Goal: Task Accomplishment & Management: Manage account settings

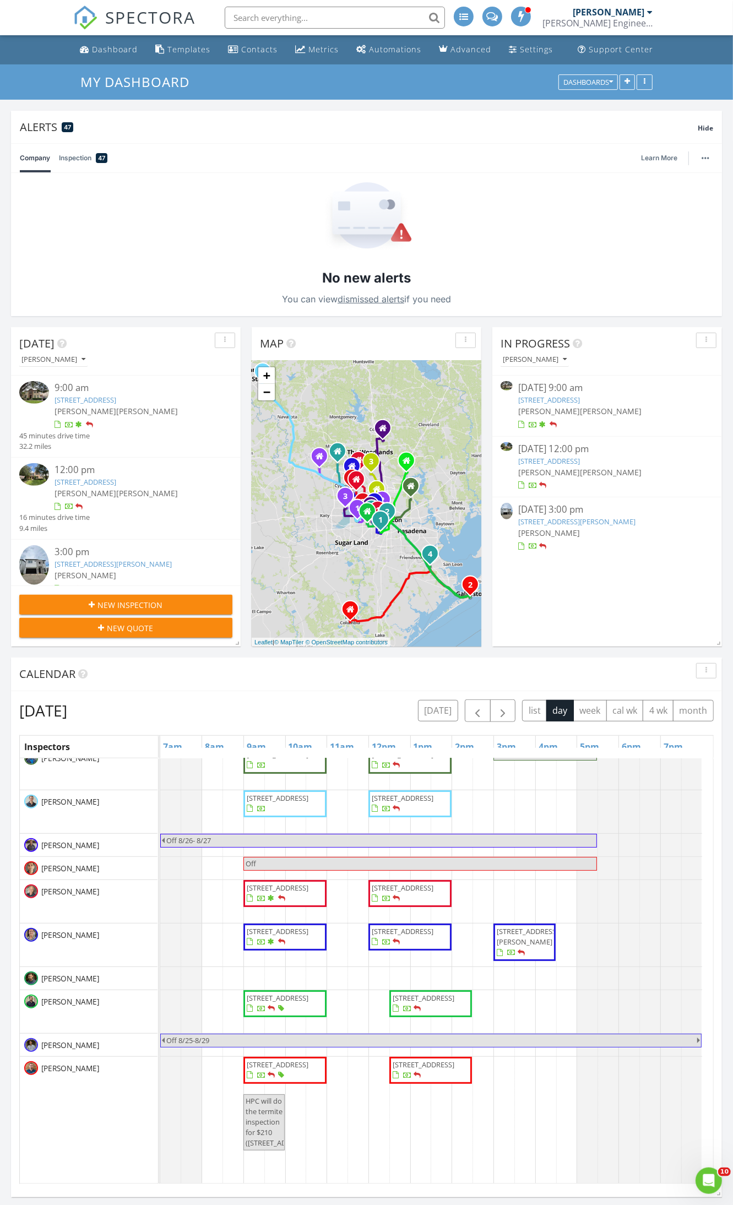
scroll to position [344, 0]
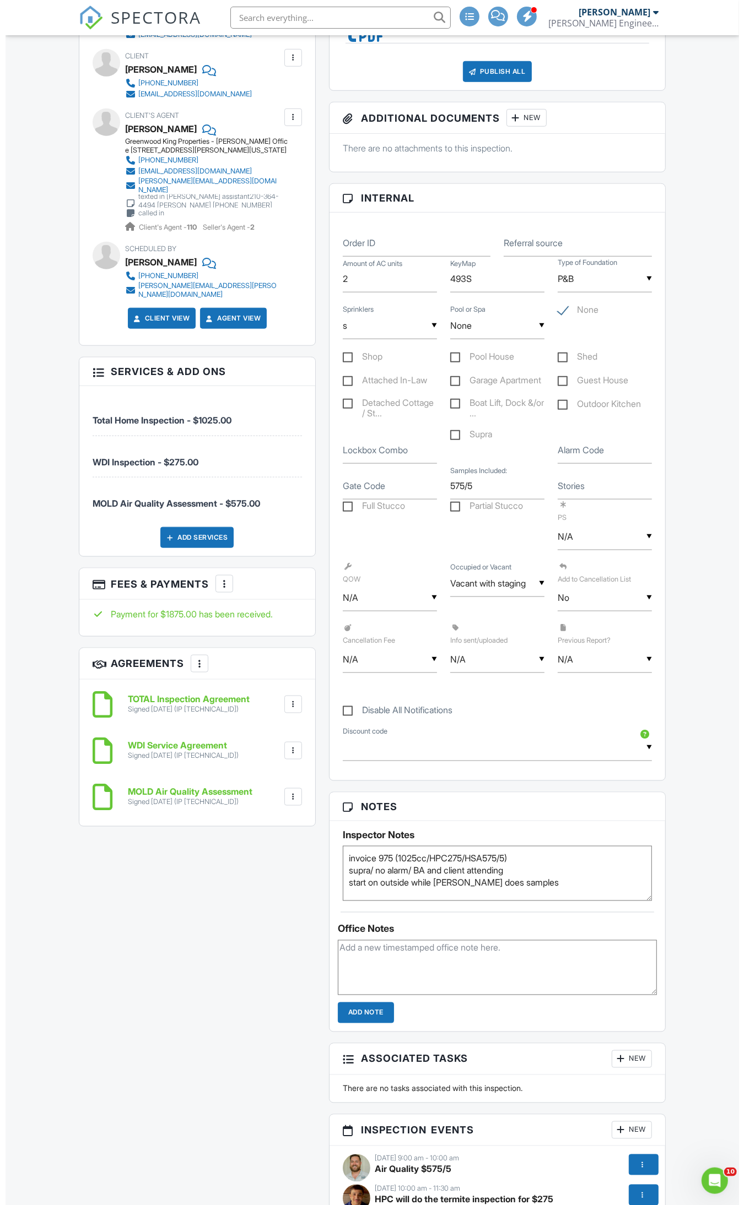
scroll to position [69, 0]
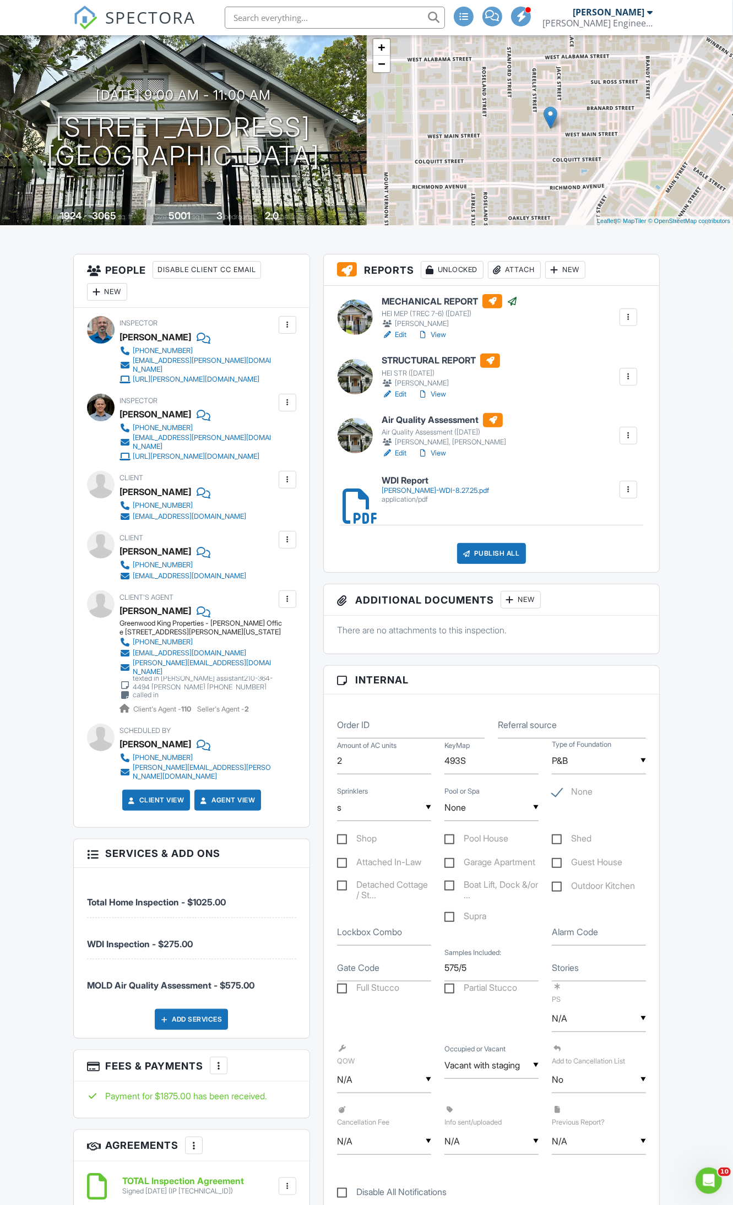
click at [627, 382] on div at bounding box center [628, 376] width 11 height 11
click at [594, 400] on link "Quick Publish" at bounding box center [592, 402] width 82 height 12
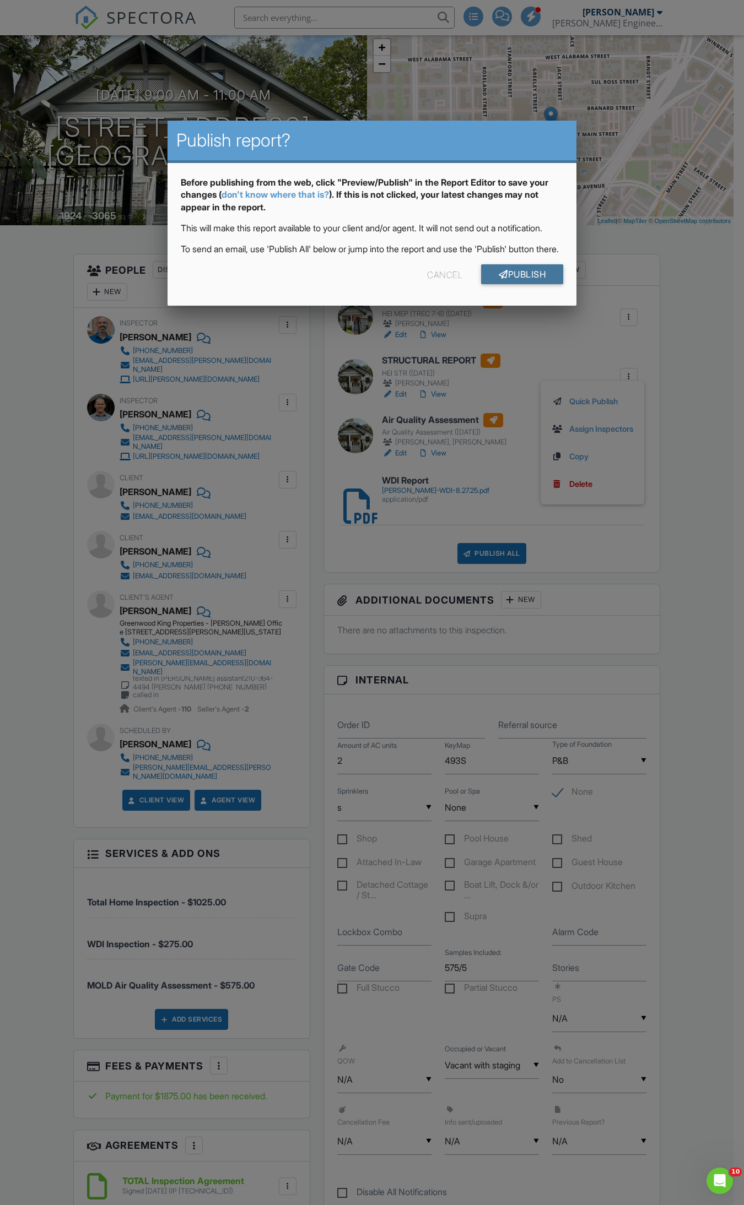
click at [500, 284] on link "Publish" at bounding box center [522, 274] width 82 height 20
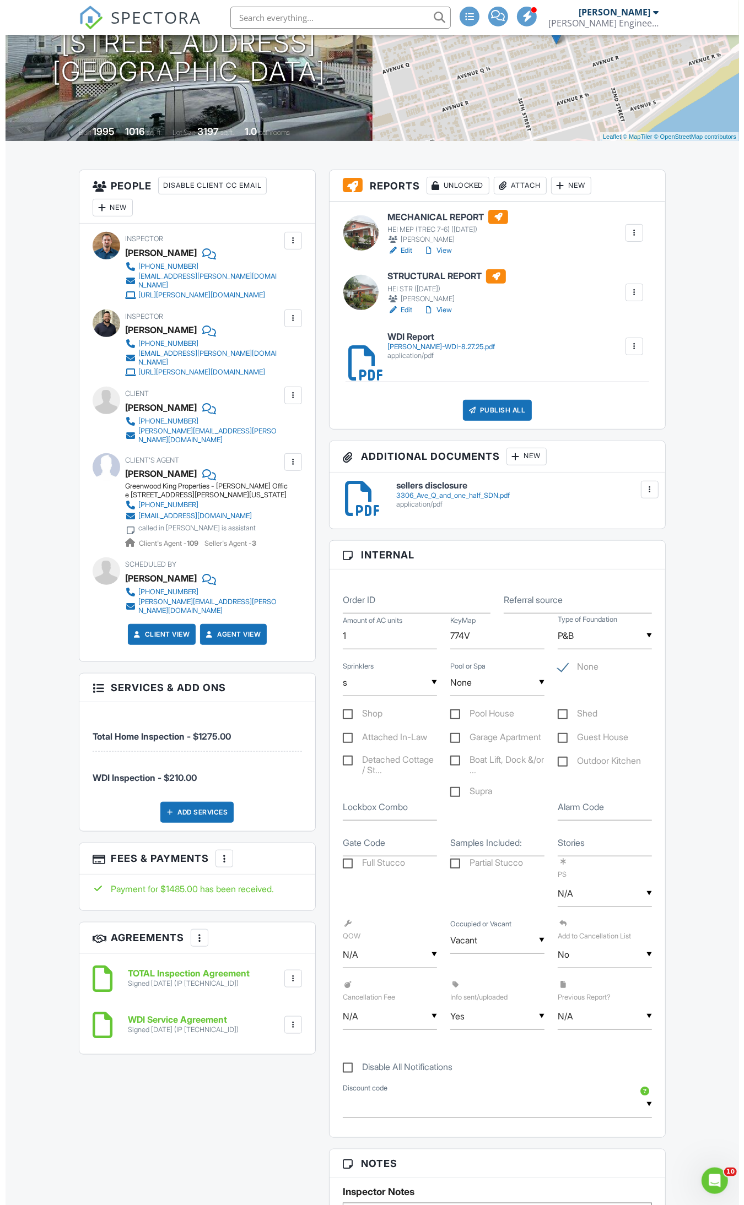
scroll to position [69, 0]
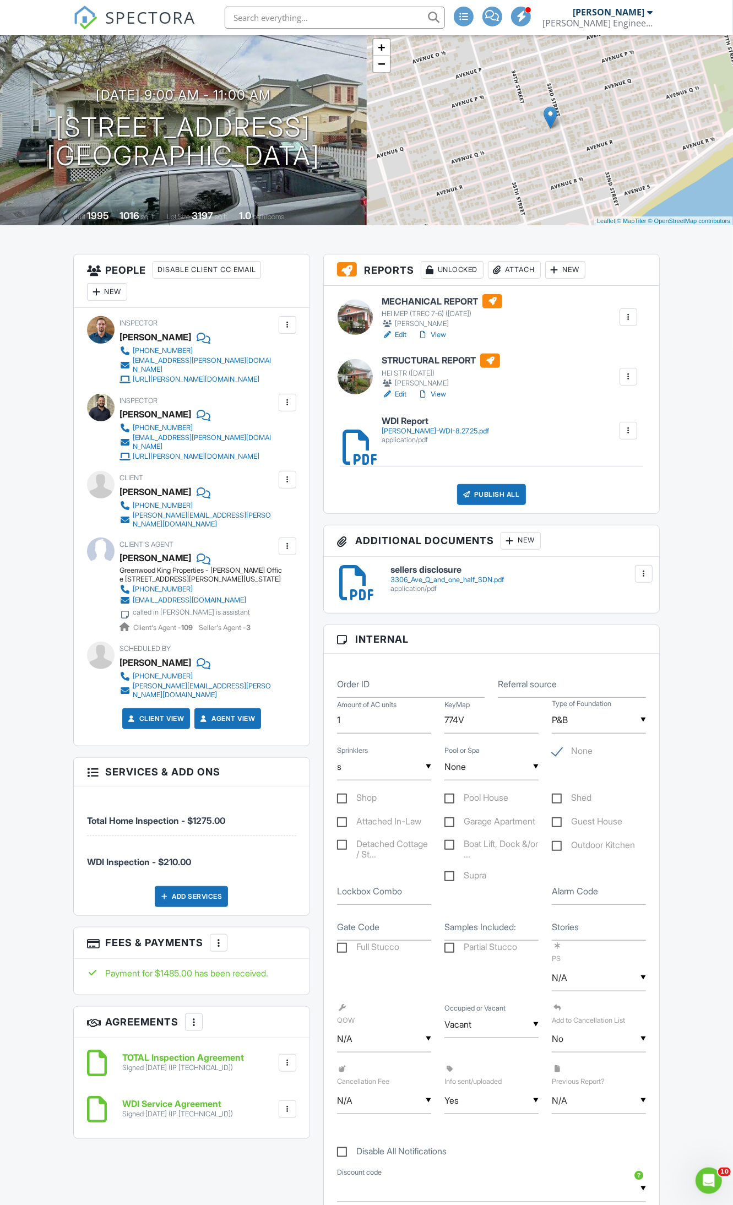
click at [628, 378] on div at bounding box center [628, 376] width 11 height 11
click at [606, 401] on link "Quick Publish" at bounding box center [592, 402] width 82 height 12
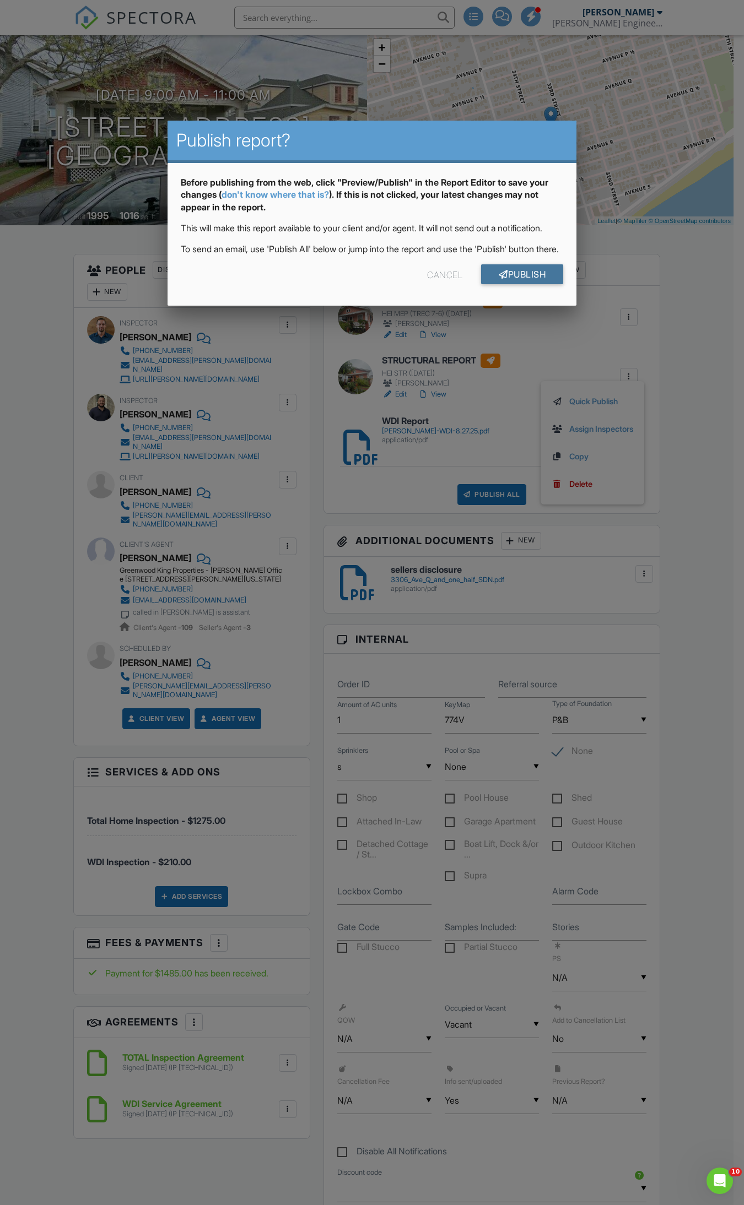
click at [548, 284] on link "Publish" at bounding box center [522, 274] width 82 height 20
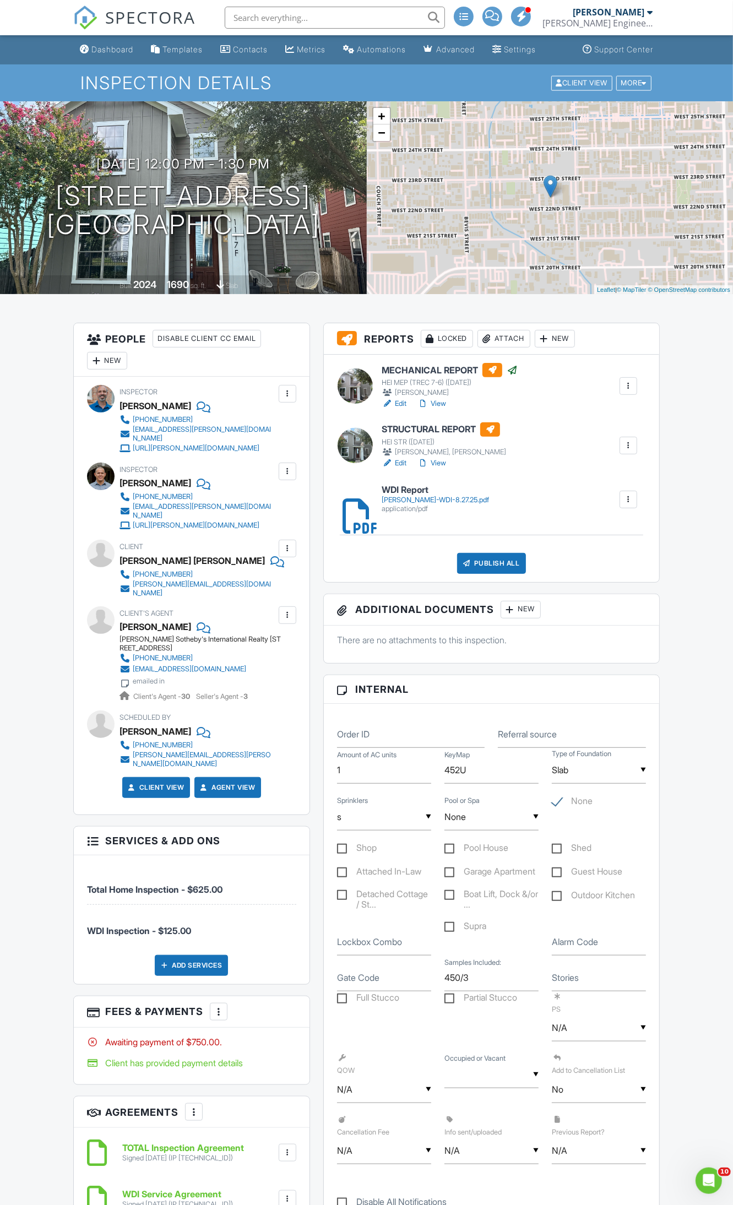
click at [630, 450] on div at bounding box center [628, 445] width 11 height 11
click at [603, 501] on link "Assign Inspectors" at bounding box center [592, 498] width 82 height 12
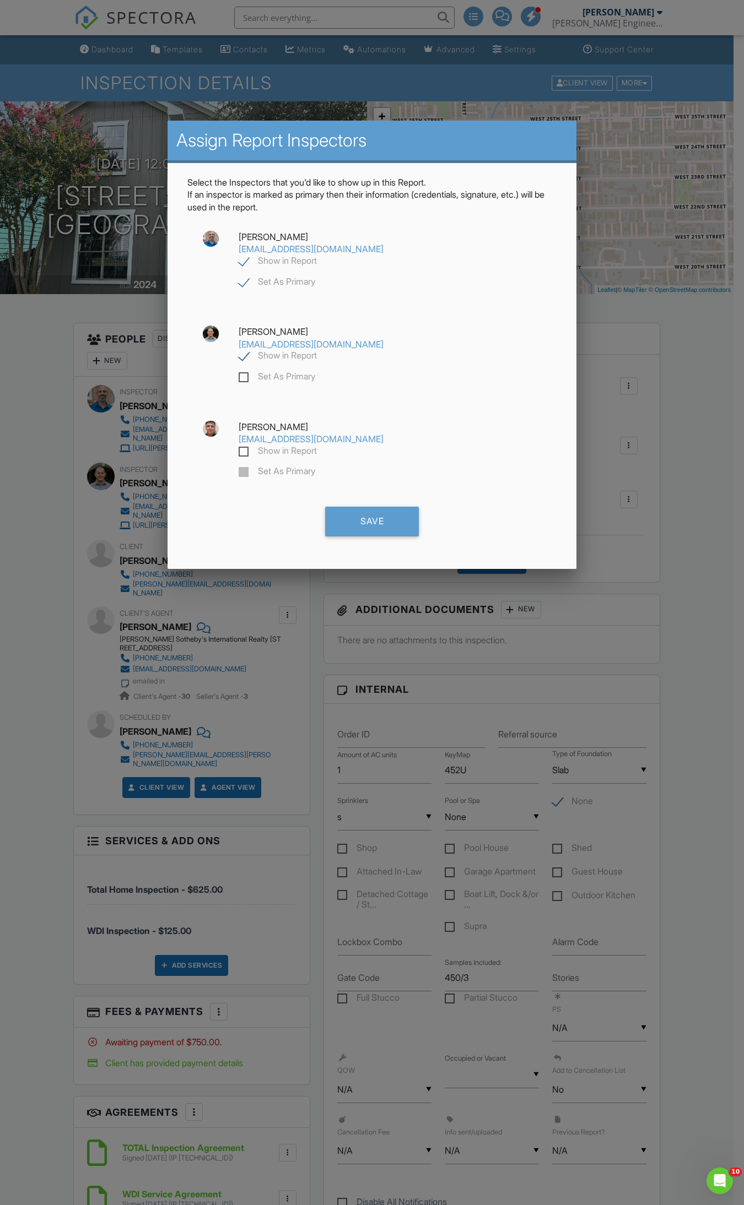
click at [242, 350] on label "Show in Report" at bounding box center [278, 357] width 78 height 14
checkbox input "false"
click at [359, 507] on div "Save" at bounding box center [372, 522] width 94 height 30
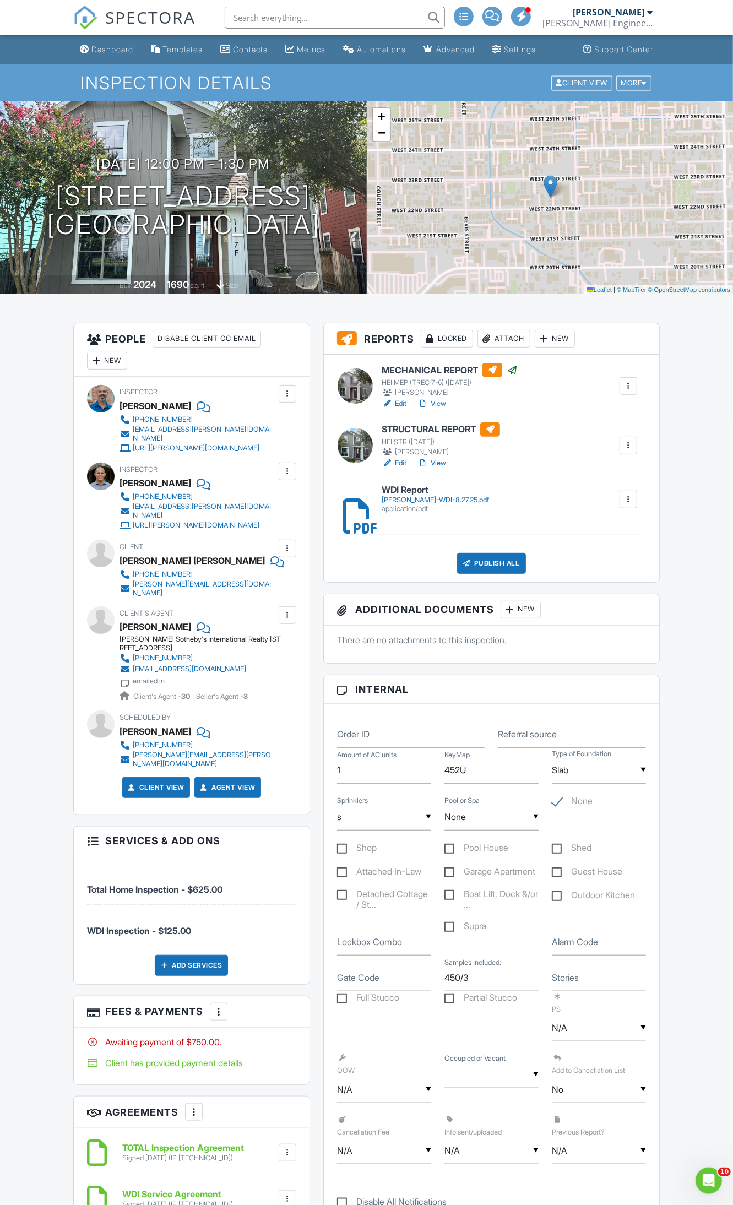
click at [631, 444] on div at bounding box center [628, 445] width 11 height 11
click at [604, 467] on link "Quick Publish" at bounding box center [592, 470] width 82 height 12
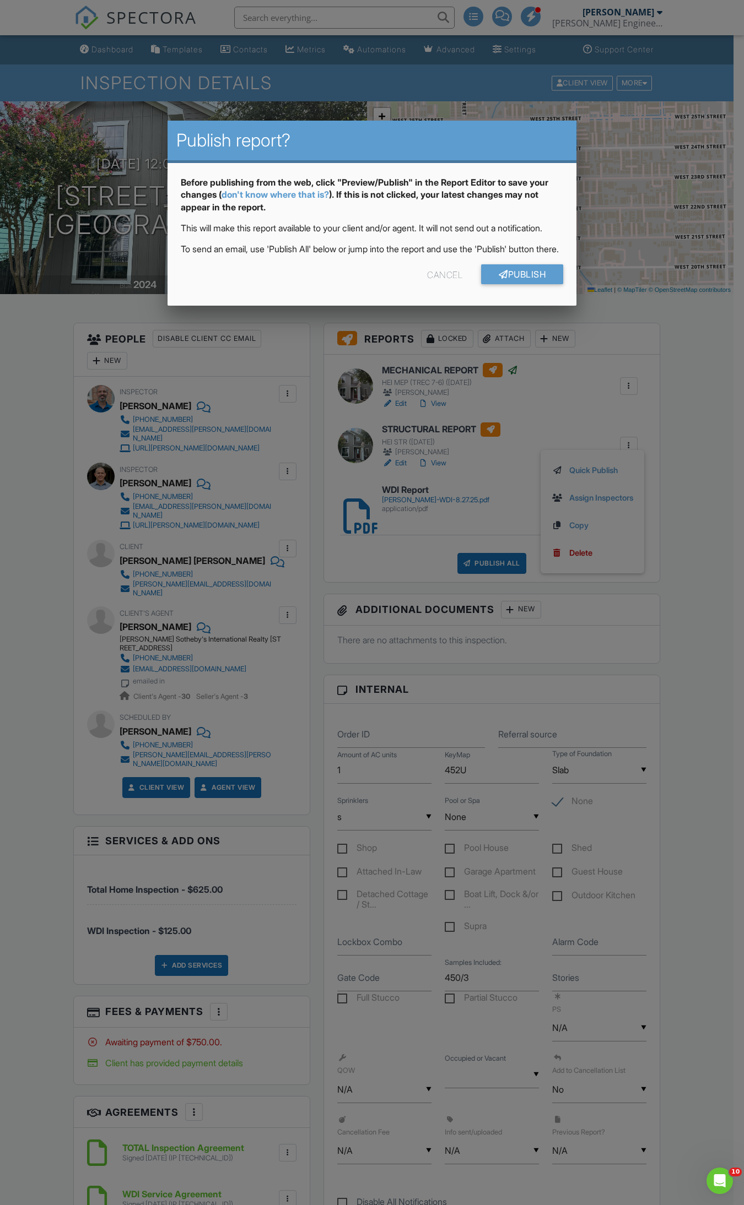
click at [508, 293] on div "Cancel Publish" at bounding box center [372, 278] width 383 height 28
click at [511, 284] on link "Publish" at bounding box center [522, 274] width 82 height 20
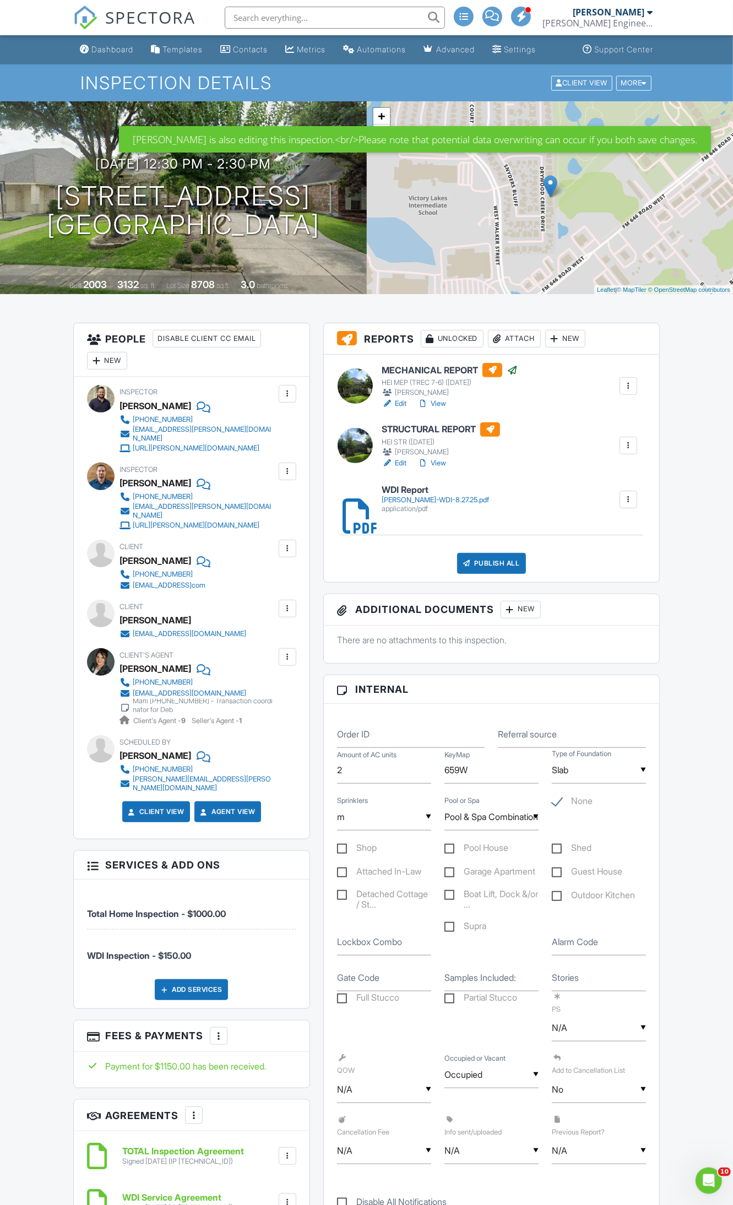
click at [631, 448] on div at bounding box center [628, 445] width 11 height 11
click at [566, 464] on link "Quick Publish" at bounding box center [592, 470] width 82 height 12
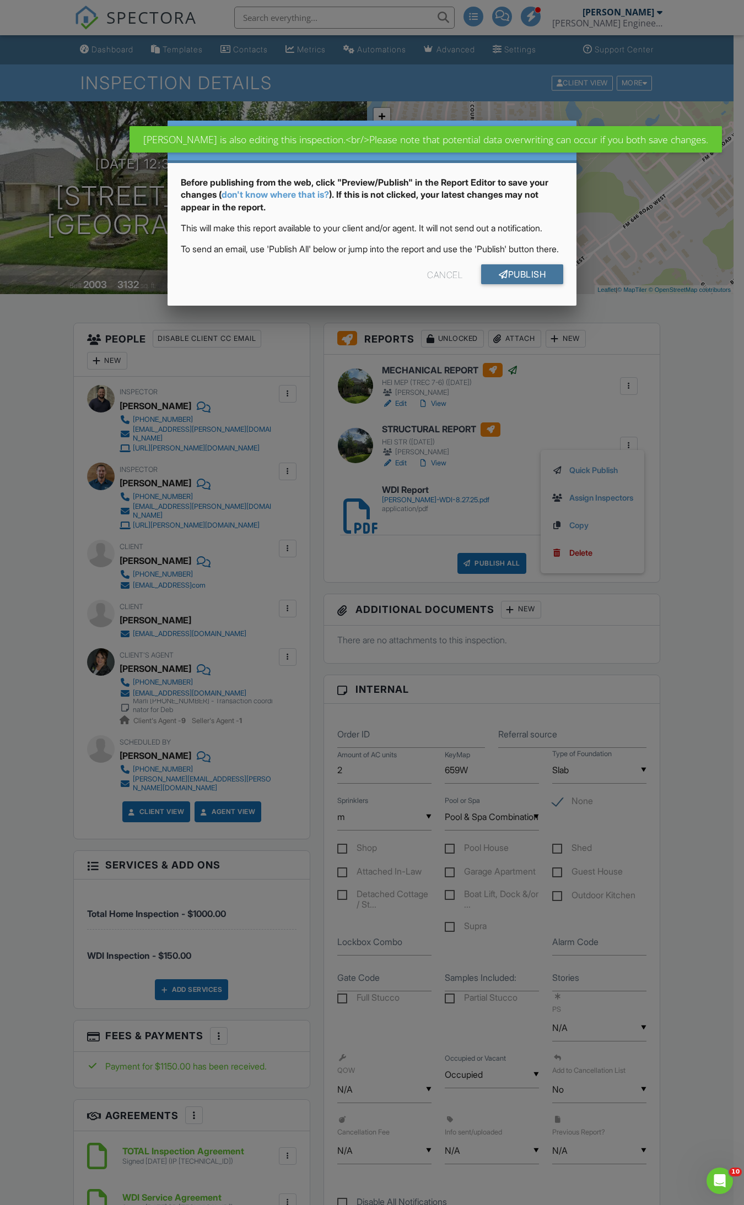
click at [510, 284] on link "Publish" at bounding box center [522, 274] width 82 height 20
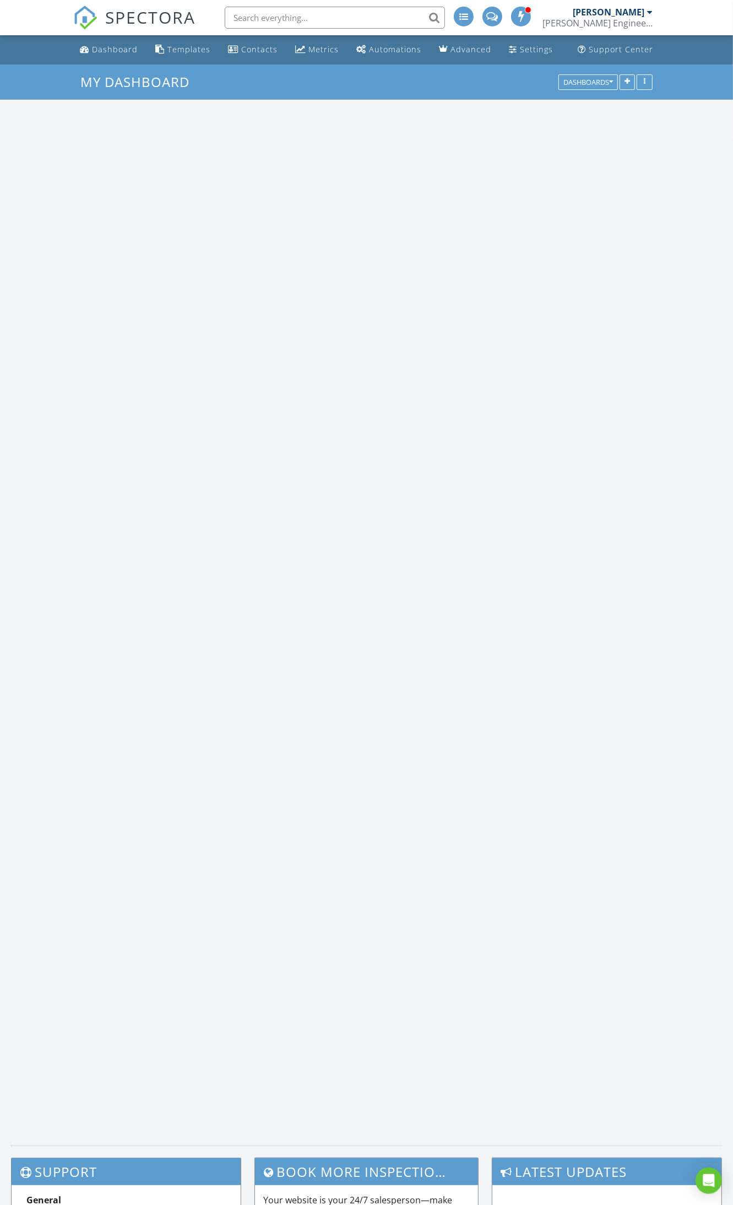
scroll to position [1023, 755]
